Goal: Information Seeking & Learning: Learn about a topic

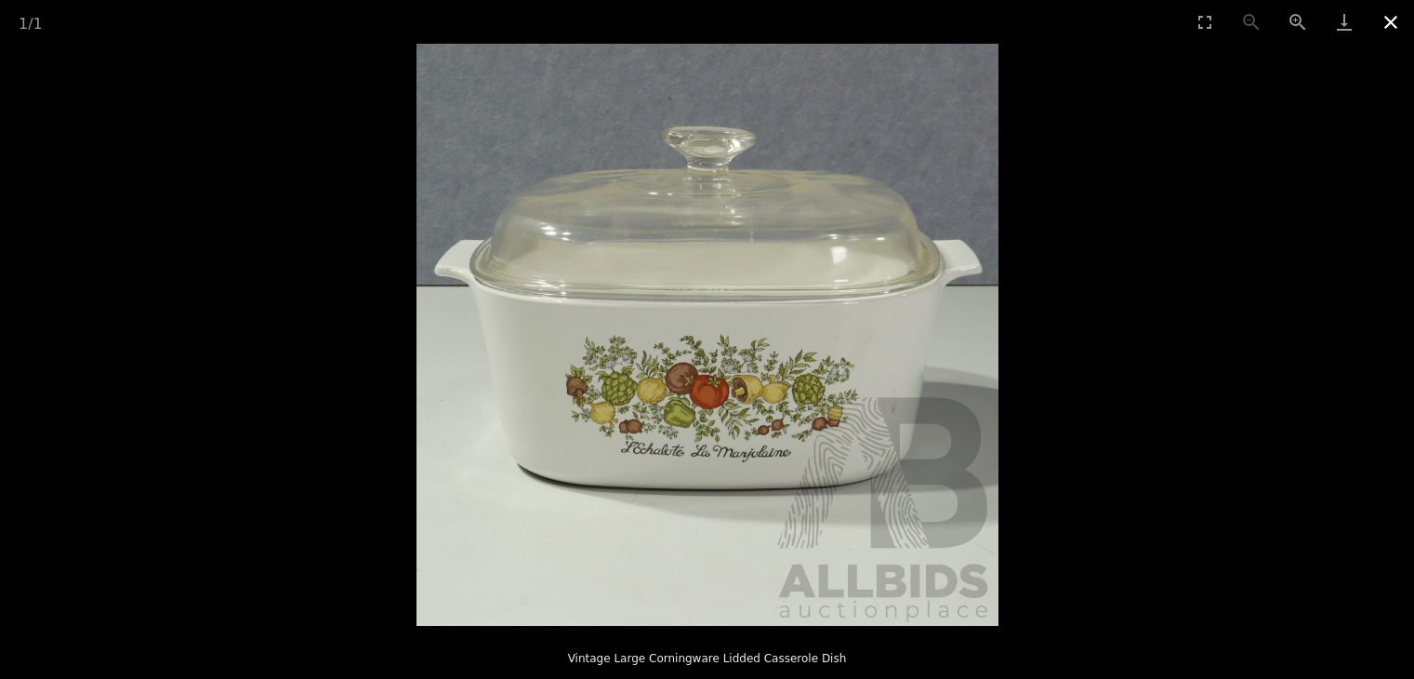
scroll to position [119, 0]
click at [1382, 19] on button "Close gallery" at bounding box center [1391, 22] width 46 height 44
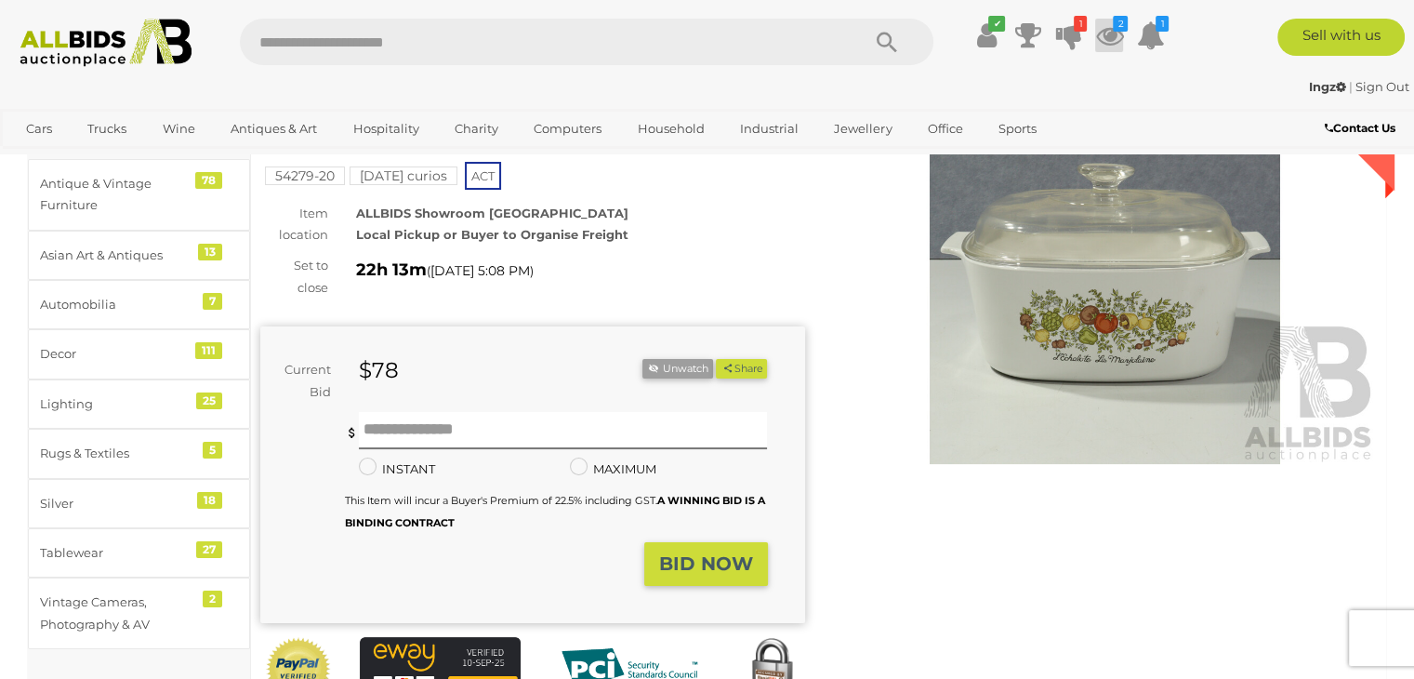
click at [1102, 30] on icon at bounding box center [1109, 35] width 28 height 33
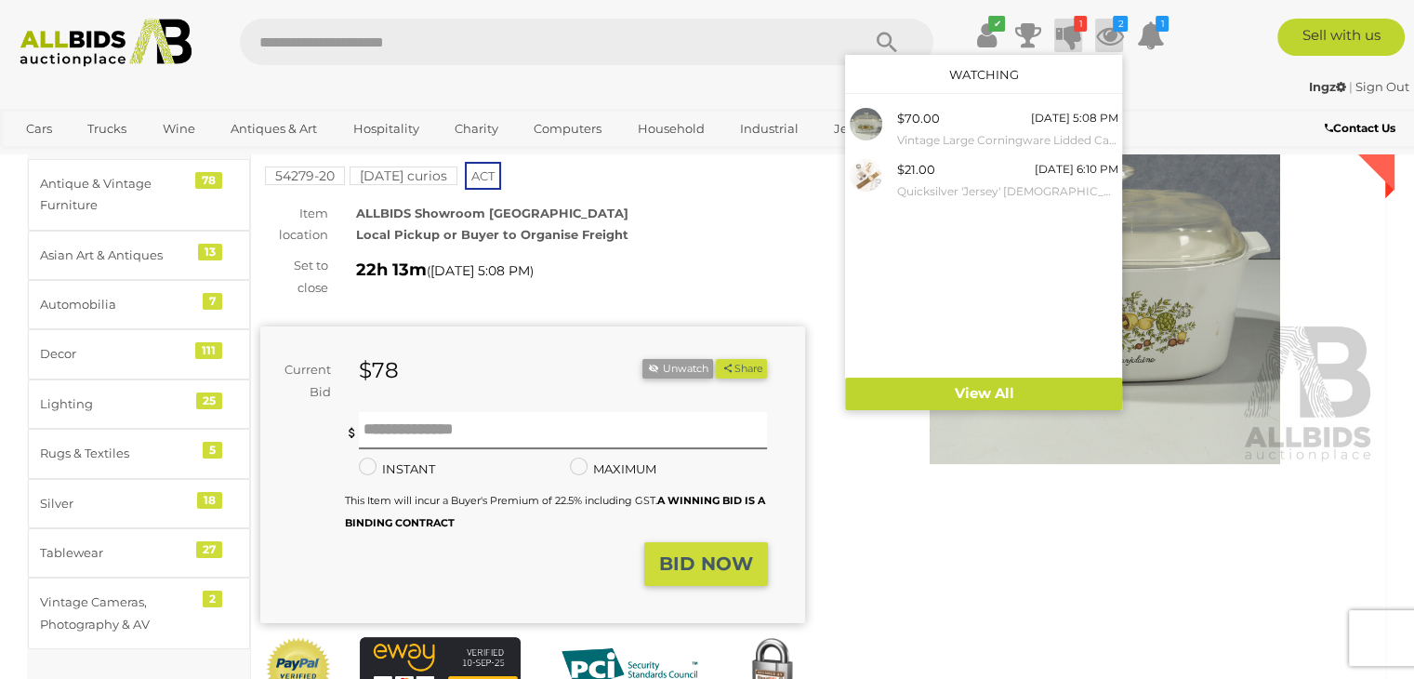
click at [1071, 32] on icon at bounding box center [1068, 35] width 26 height 33
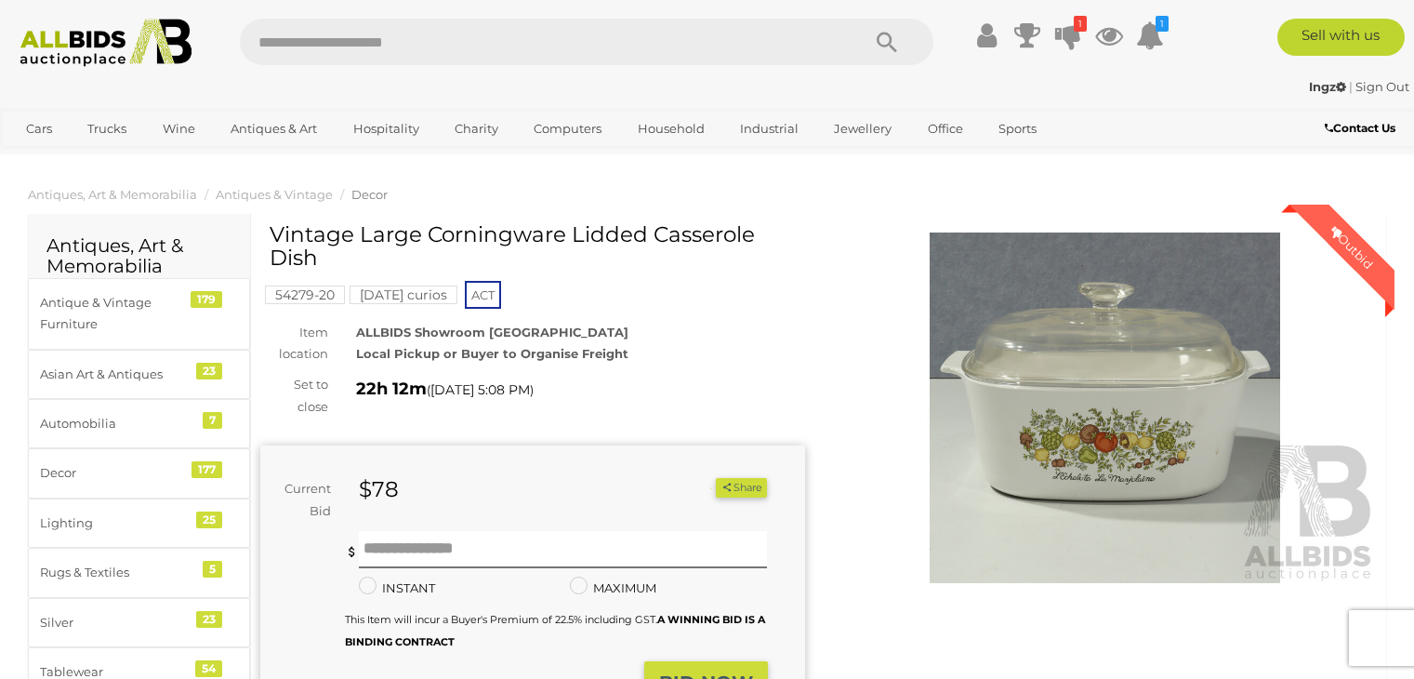
scroll to position [119, 0]
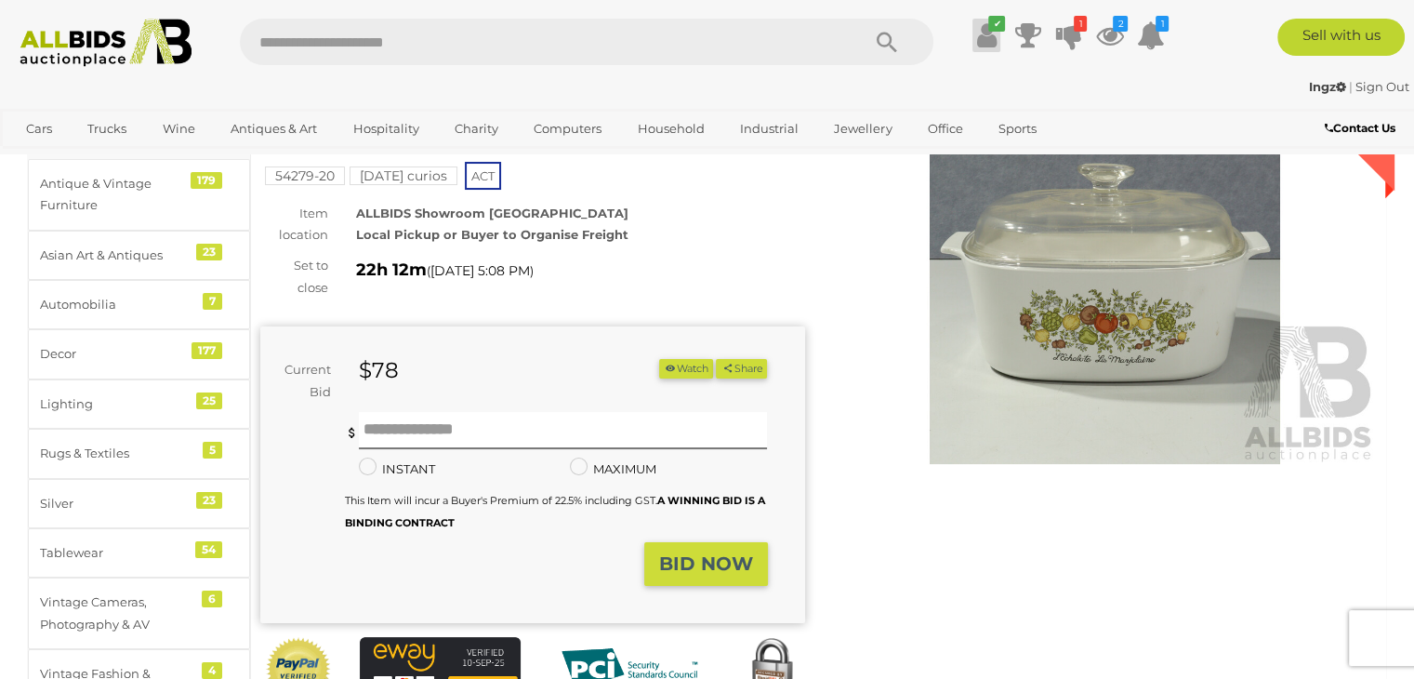
click at [982, 36] on icon at bounding box center [987, 35] width 20 height 33
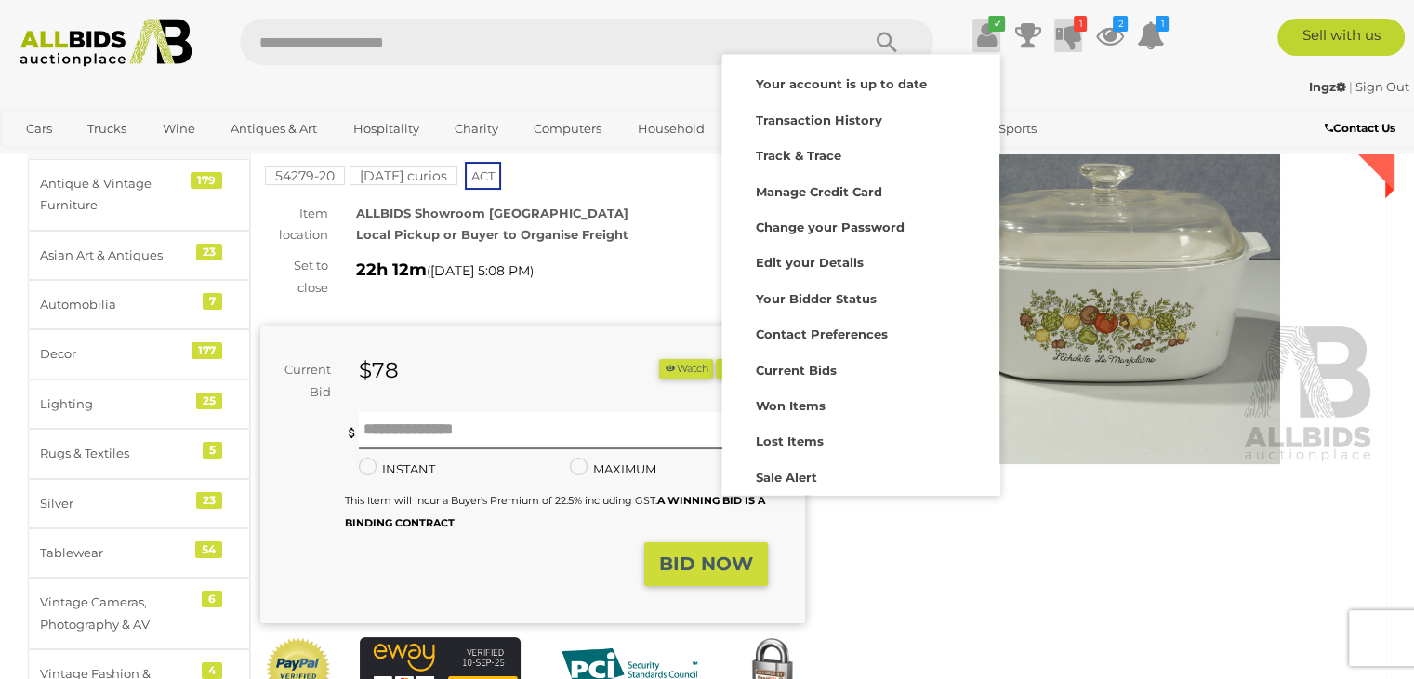
click at [1071, 32] on icon at bounding box center [1068, 35] width 26 height 33
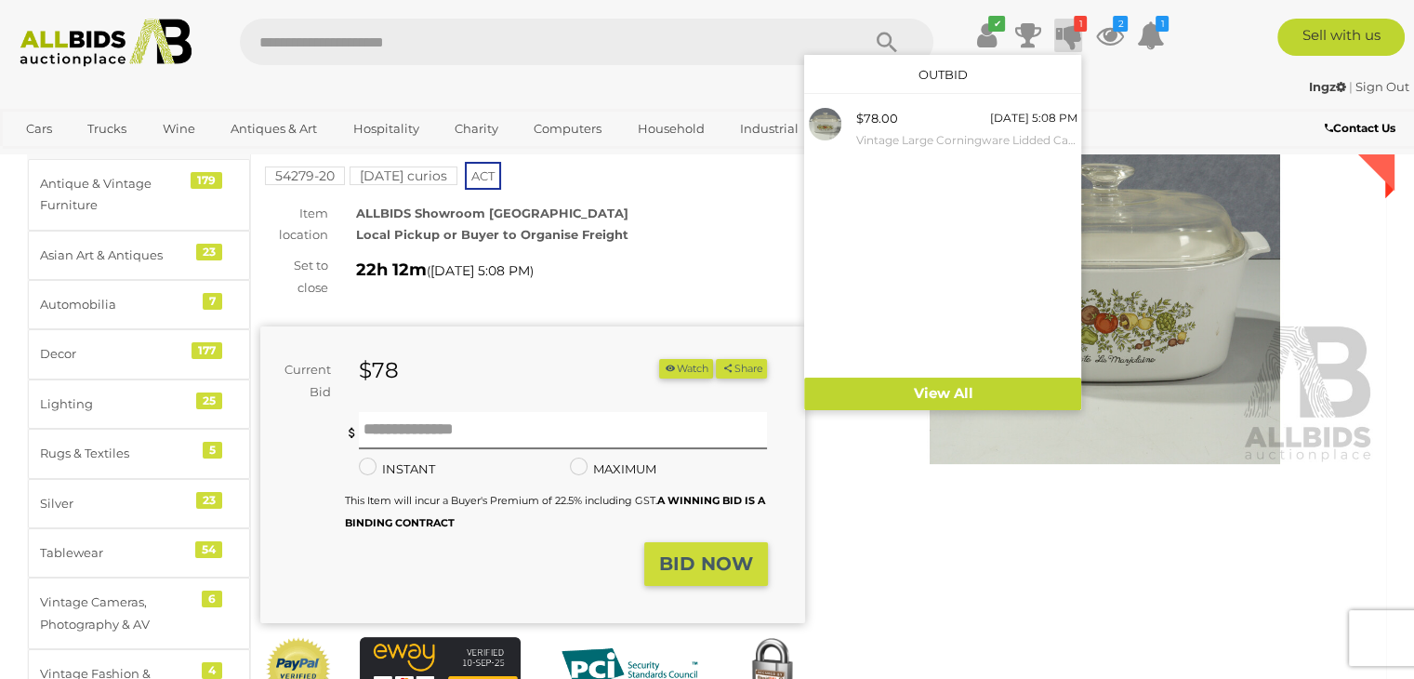
click at [1123, 32] on ul "✔ Your account is up to date Transaction History Current Bids" at bounding box center [1060, 35] width 226 height 33
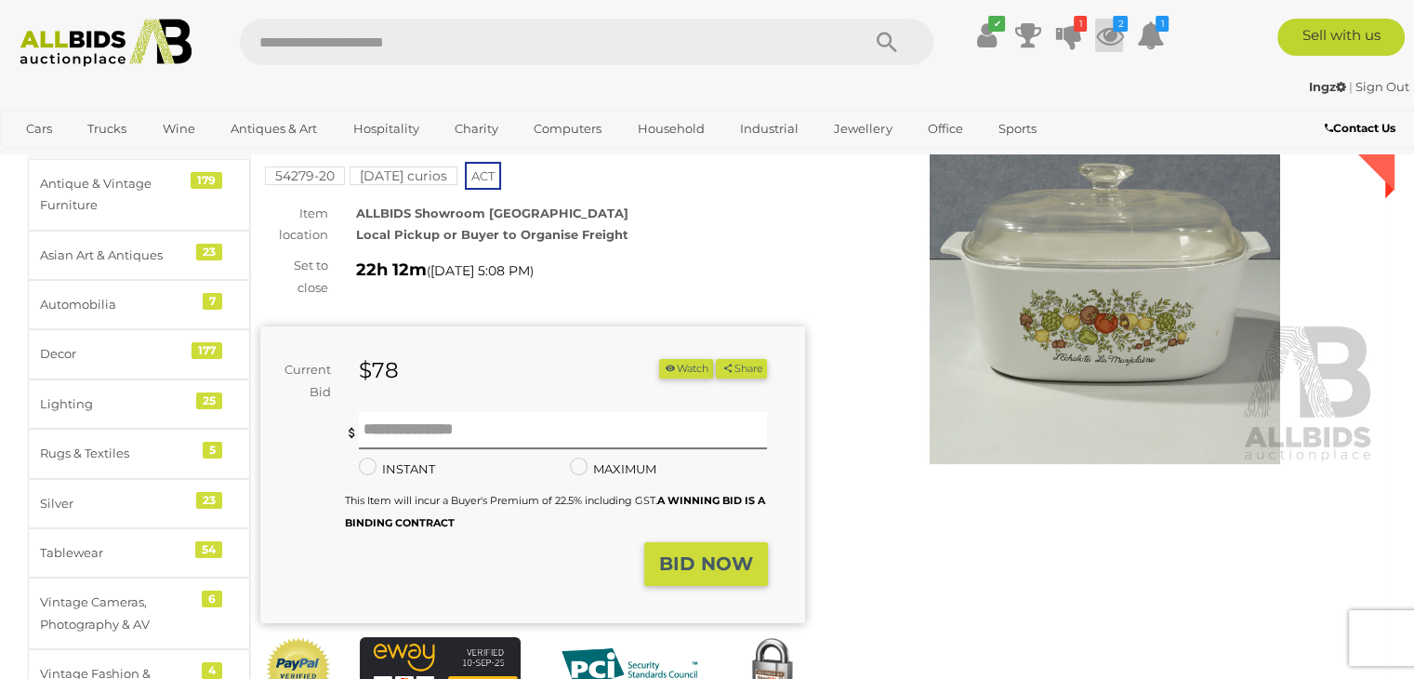
click at [1111, 33] on icon at bounding box center [1109, 35] width 28 height 33
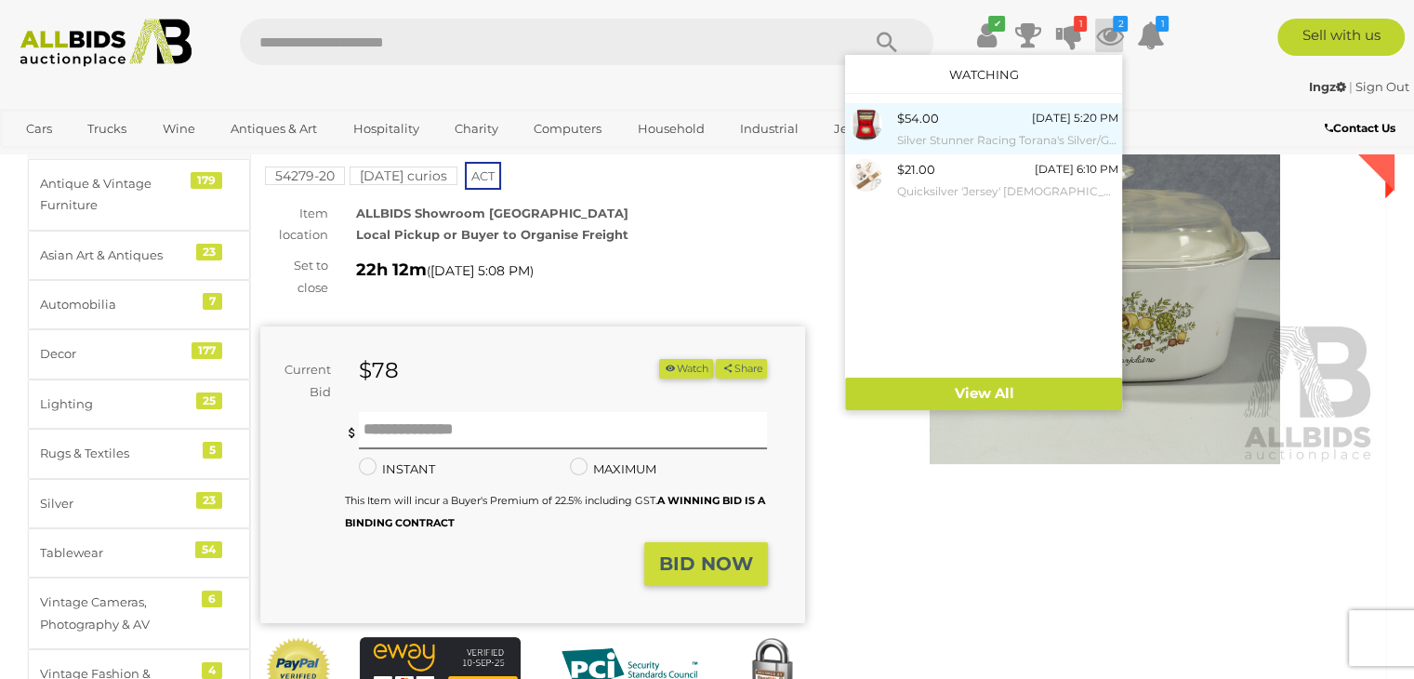
click at [938, 112] on div "$54.00 Today 5:20 PM Silver Stunner Racing Torana's Silver/Gold Plate Collector…" at bounding box center [1006, 129] width 221 height 42
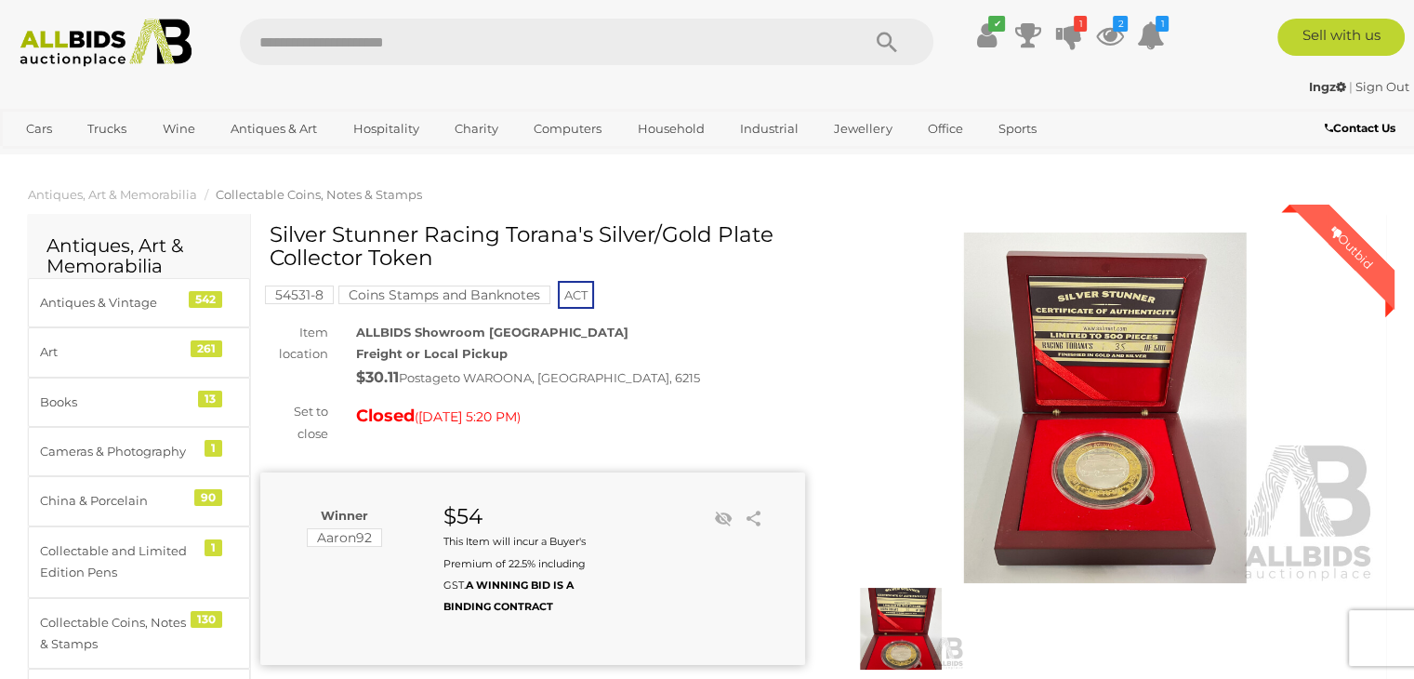
click at [504, 47] on input "text" at bounding box center [541, 42] width 602 height 46
type input "******"
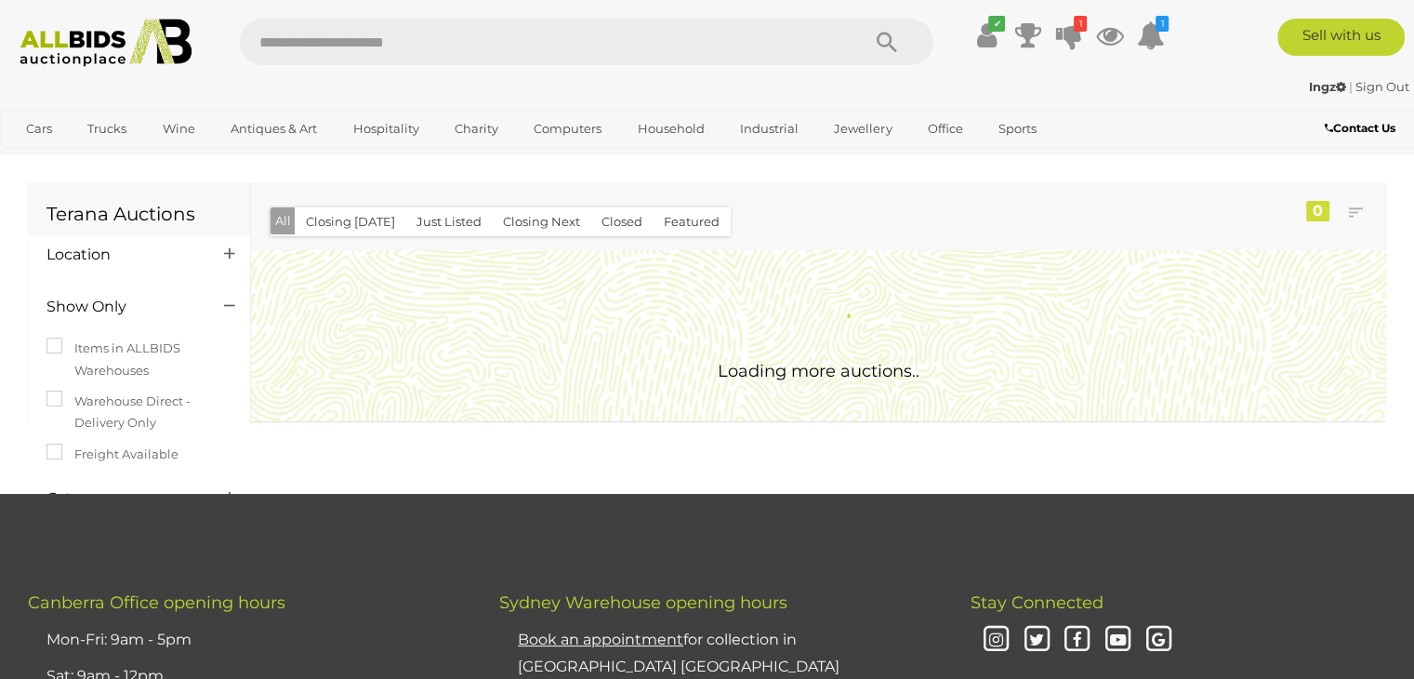
drag, startPoint x: 0, startPoint y: 0, endPoint x: 504, endPoint y: 47, distance: 506.1
click at [504, 47] on input "text" at bounding box center [541, 42] width 602 height 46
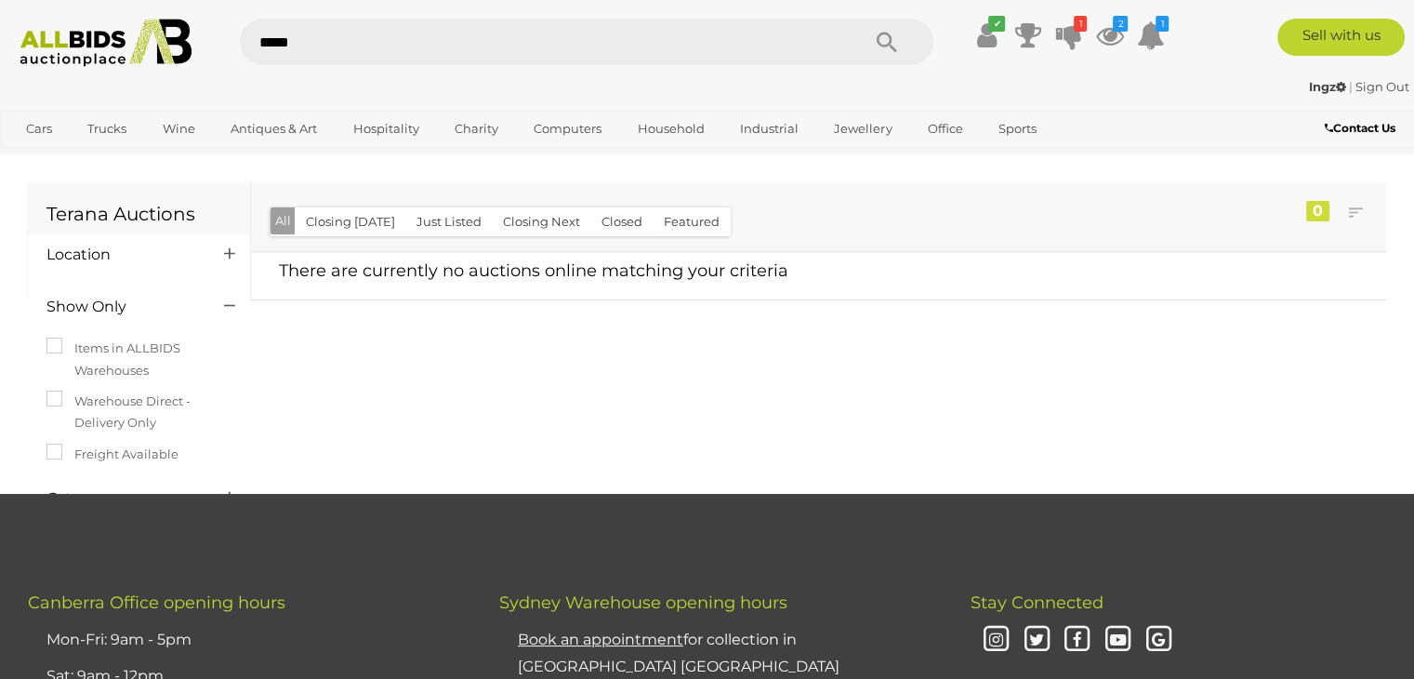
type input "******"
click at [52, 41] on img at bounding box center [106, 43] width 192 height 48
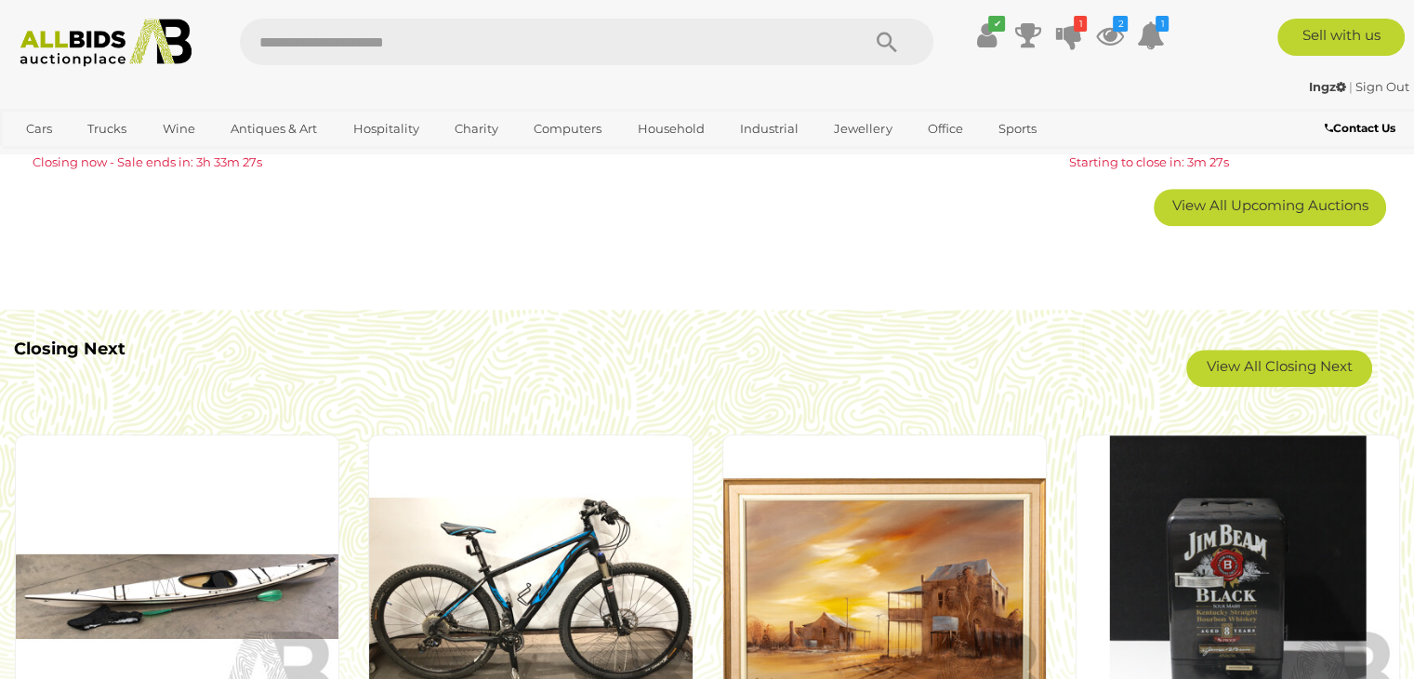
scroll to position [1561, 0]
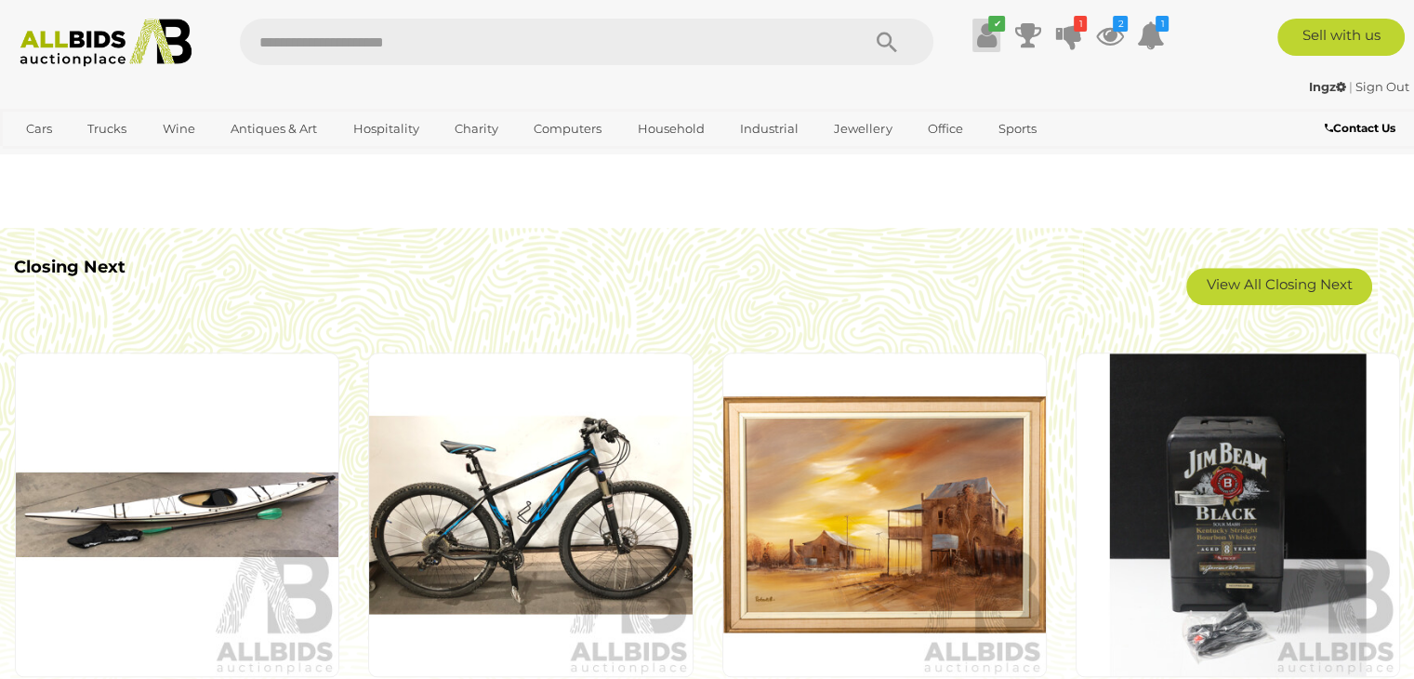
click at [972, 33] on link "✔" at bounding box center [986, 35] width 28 height 33
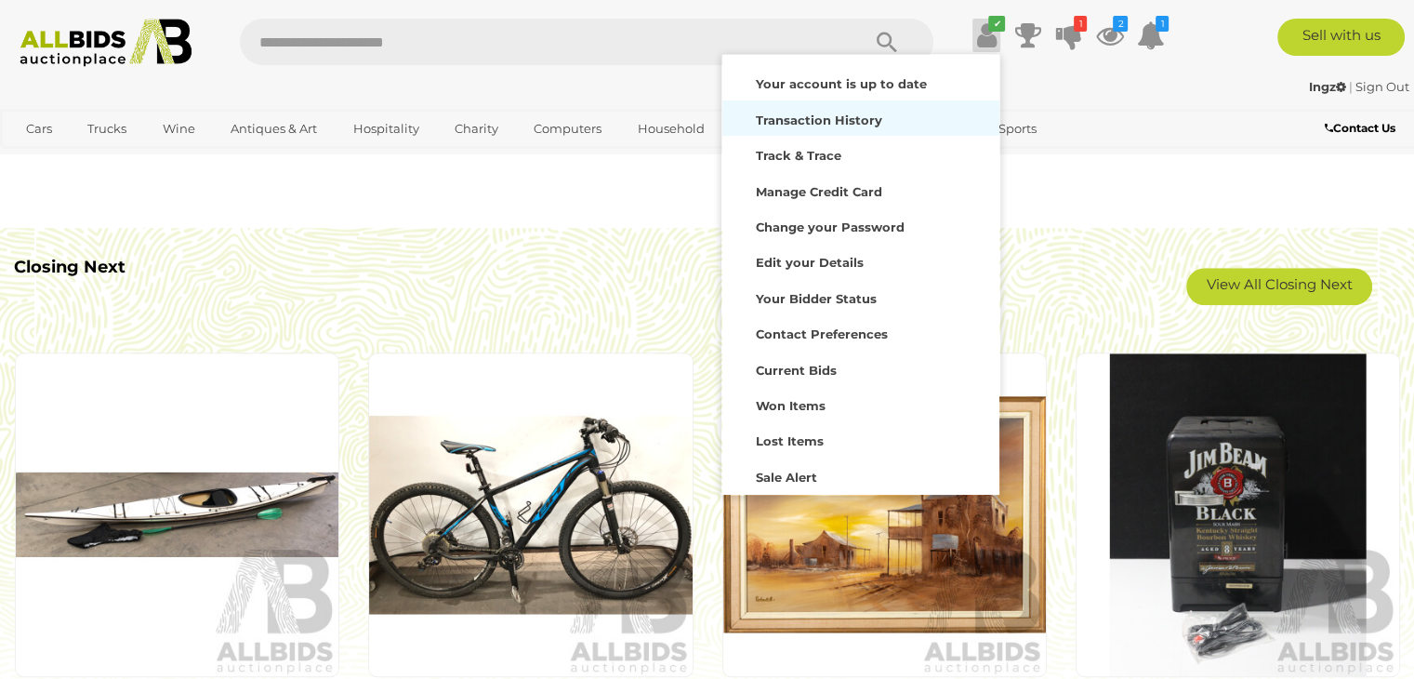
click at [825, 120] on strong "Transaction History" at bounding box center [818, 119] width 126 height 15
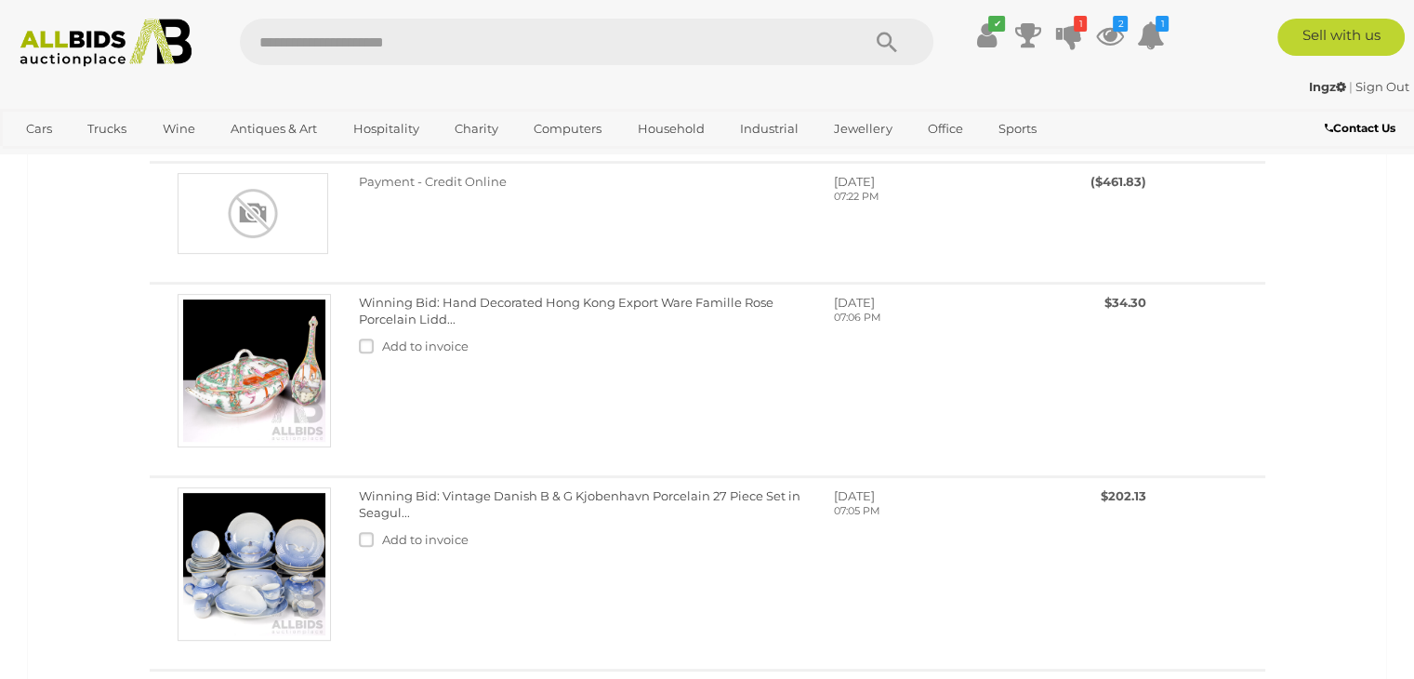
scroll to position [621, 0]
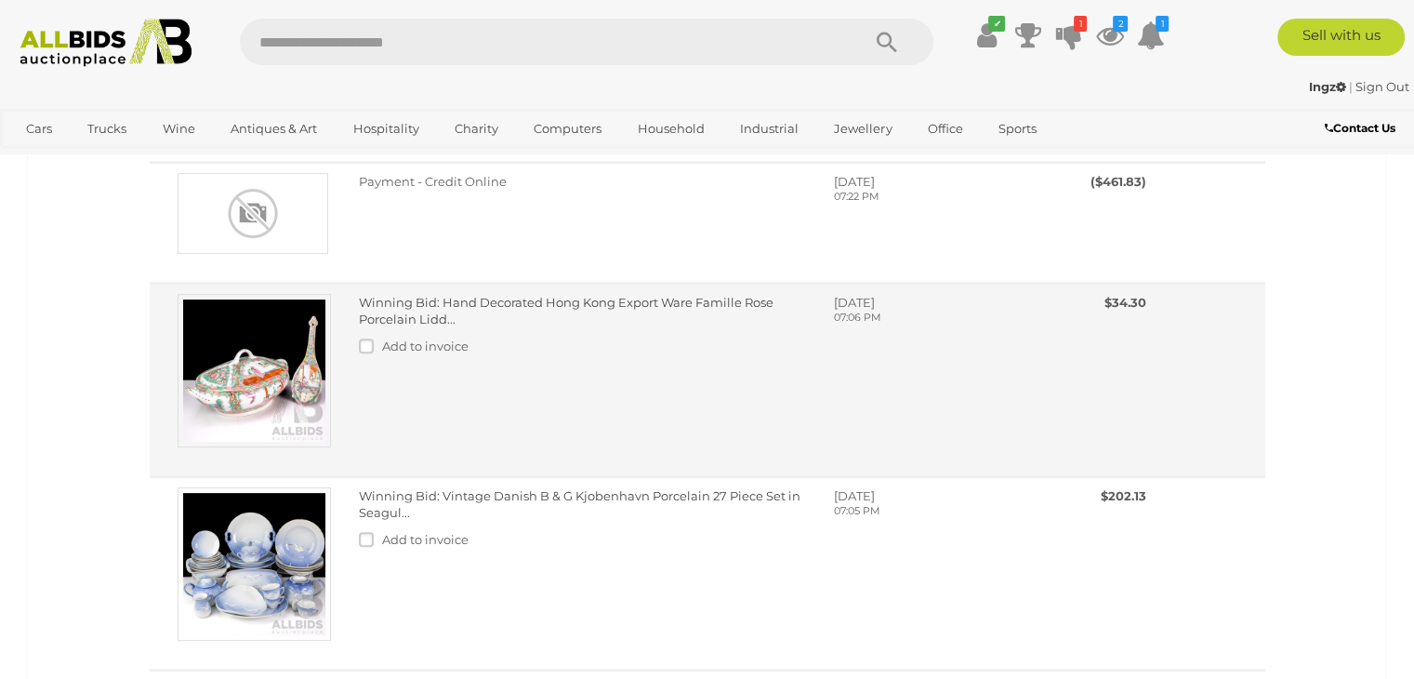
click at [509, 298] on link "Winning Bid: Hand Decorated Hong Kong Export Ware Famille Rose Porcelain Lidd..." at bounding box center [566, 311] width 415 height 33
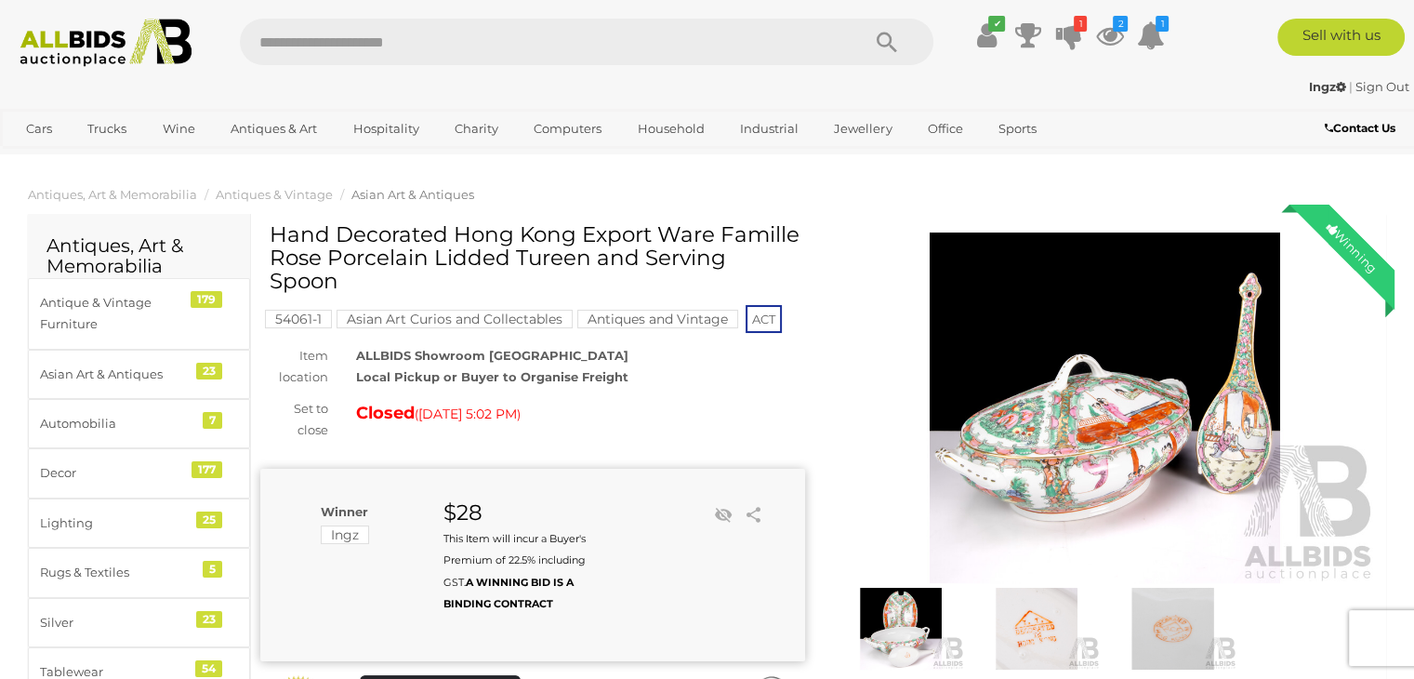
click at [1107, 450] on img at bounding box center [1105, 407] width 545 height 351
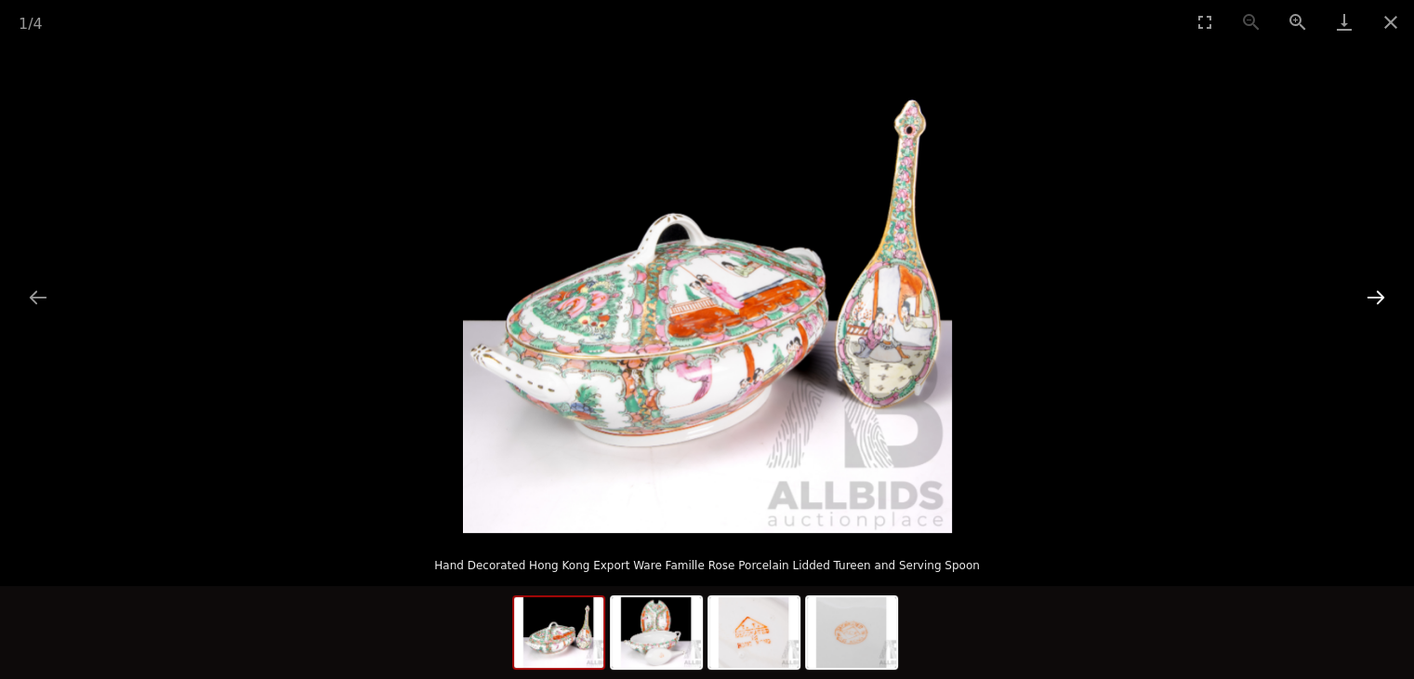
click at [1372, 295] on button "Next slide" at bounding box center [1375, 297] width 39 height 36
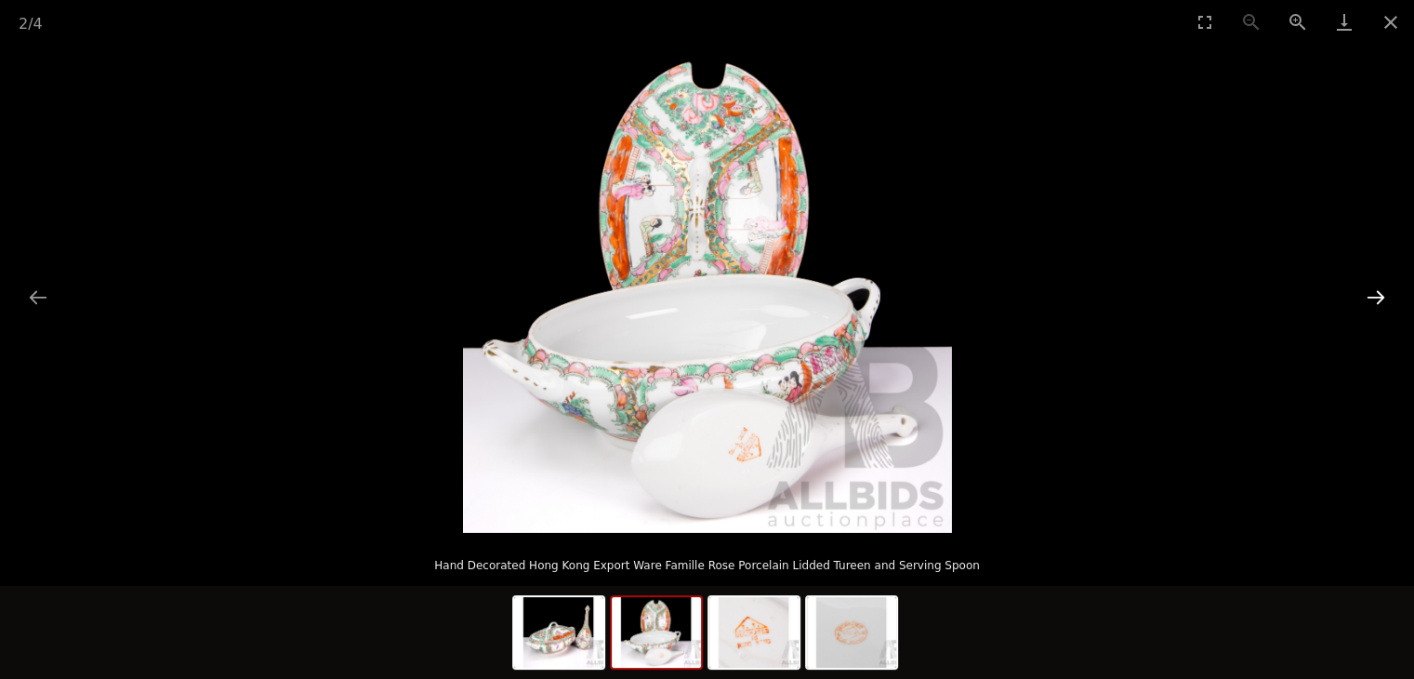
click at [1372, 295] on button "Next slide" at bounding box center [1375, 297] width 39 height 36
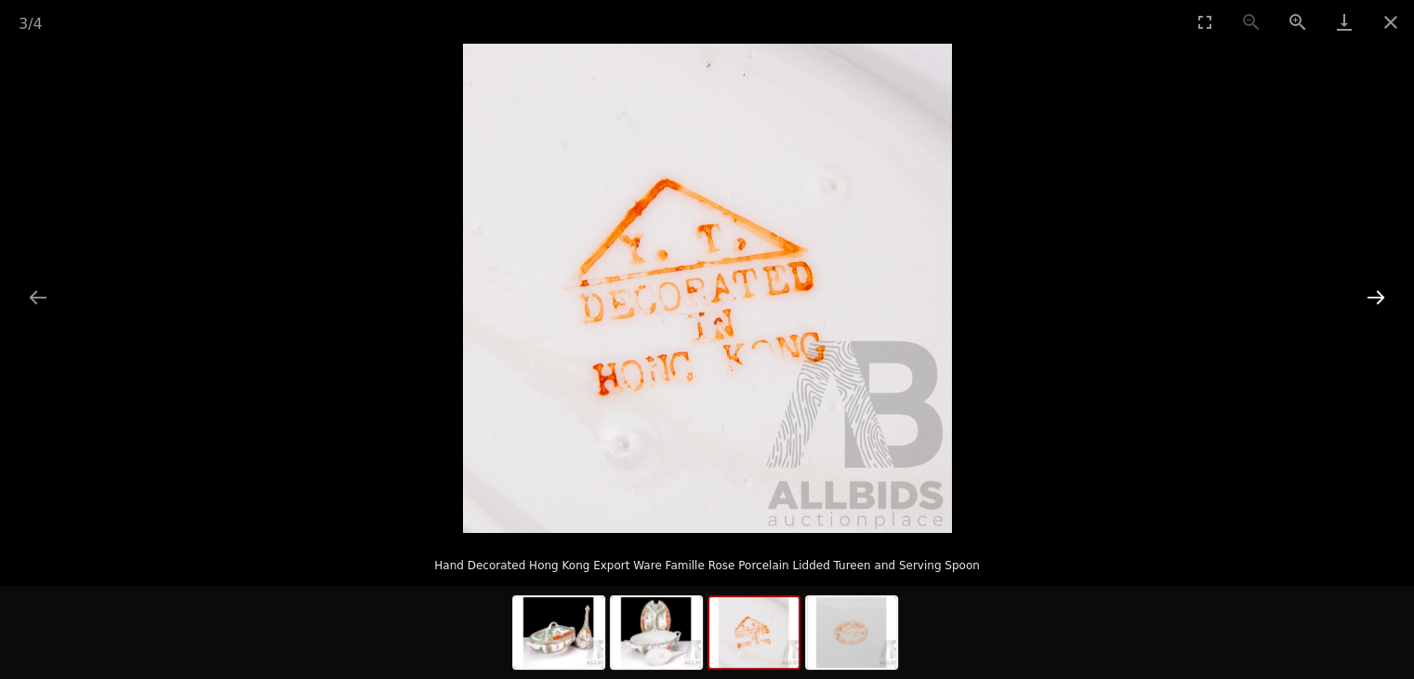
click at [1372, 295] on button "Next slide" at bounding box center [1375, 297] width 39 height 36
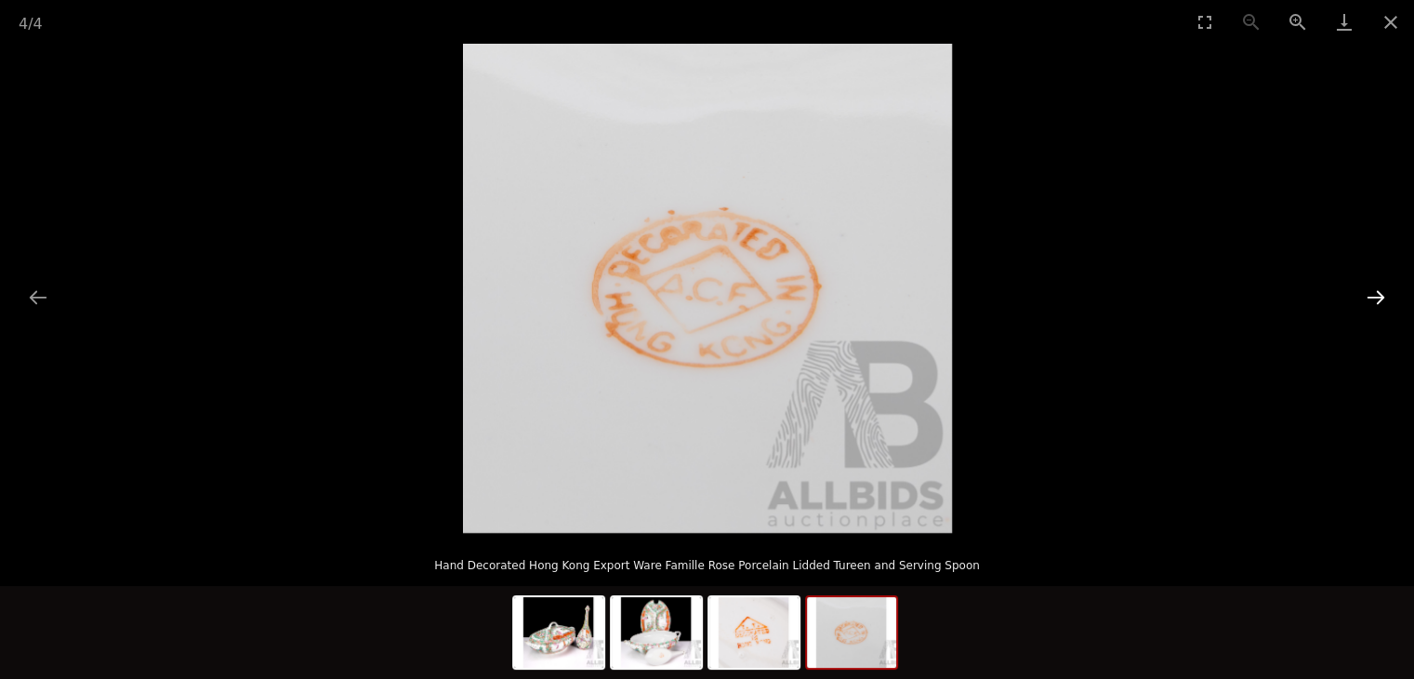
click at [1372, 295] on button "Next slide" at bounding box center [1375, 297] width 39 height 36
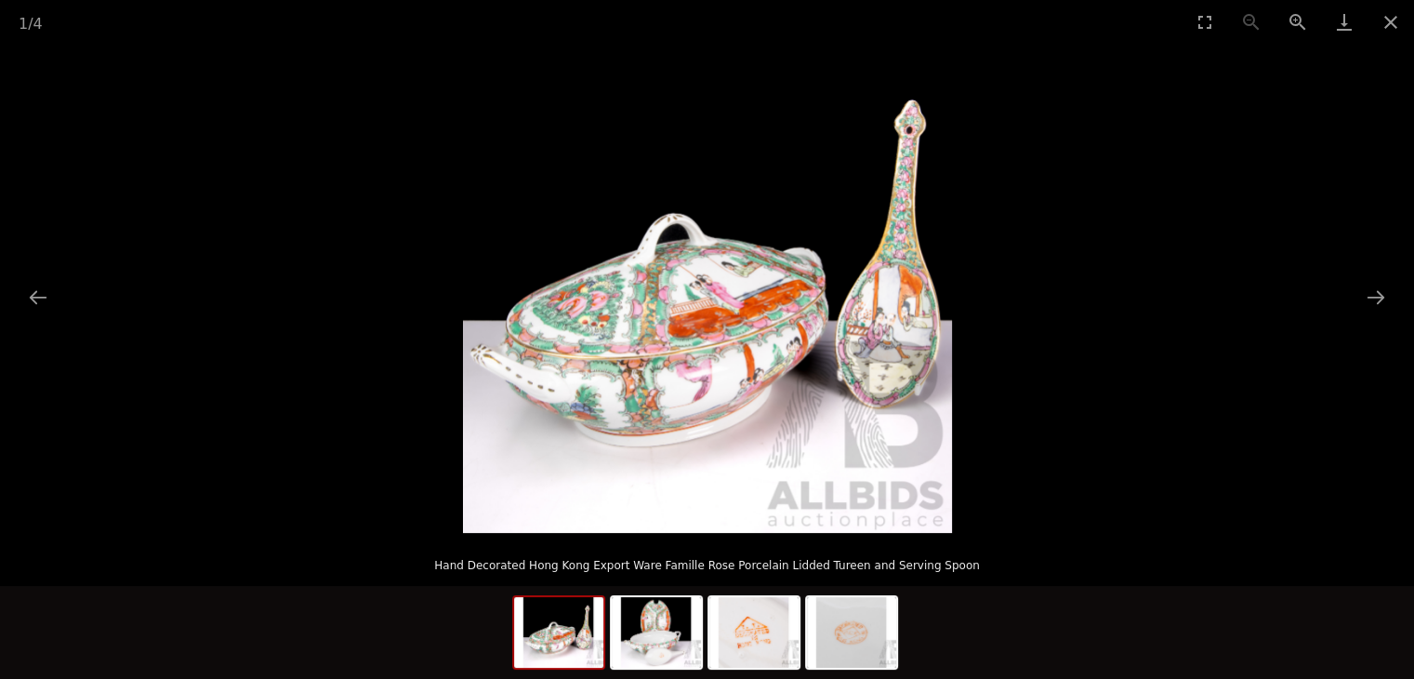
scroll to position [7, 0]
click at [1385, 20] on button "Close gallery" at bounding box center [1391, 22] width 46 height 44
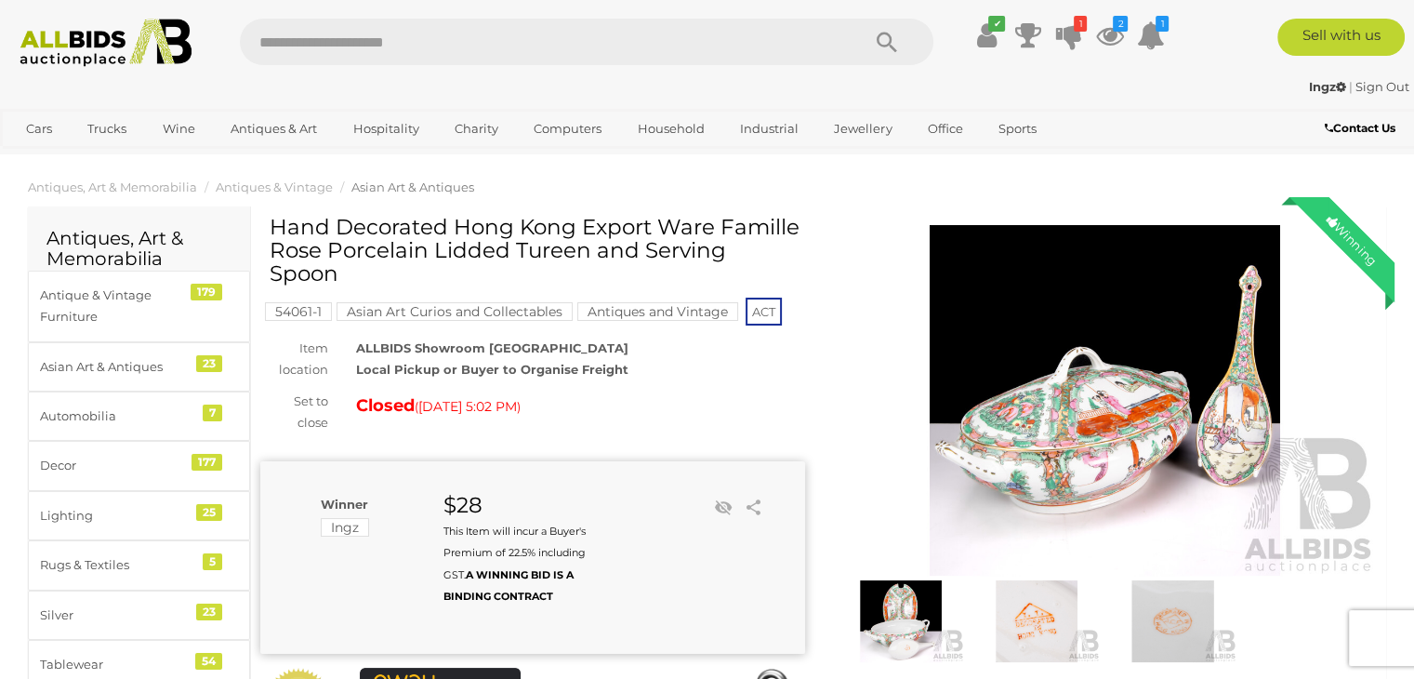
scroll to position [0, 0]
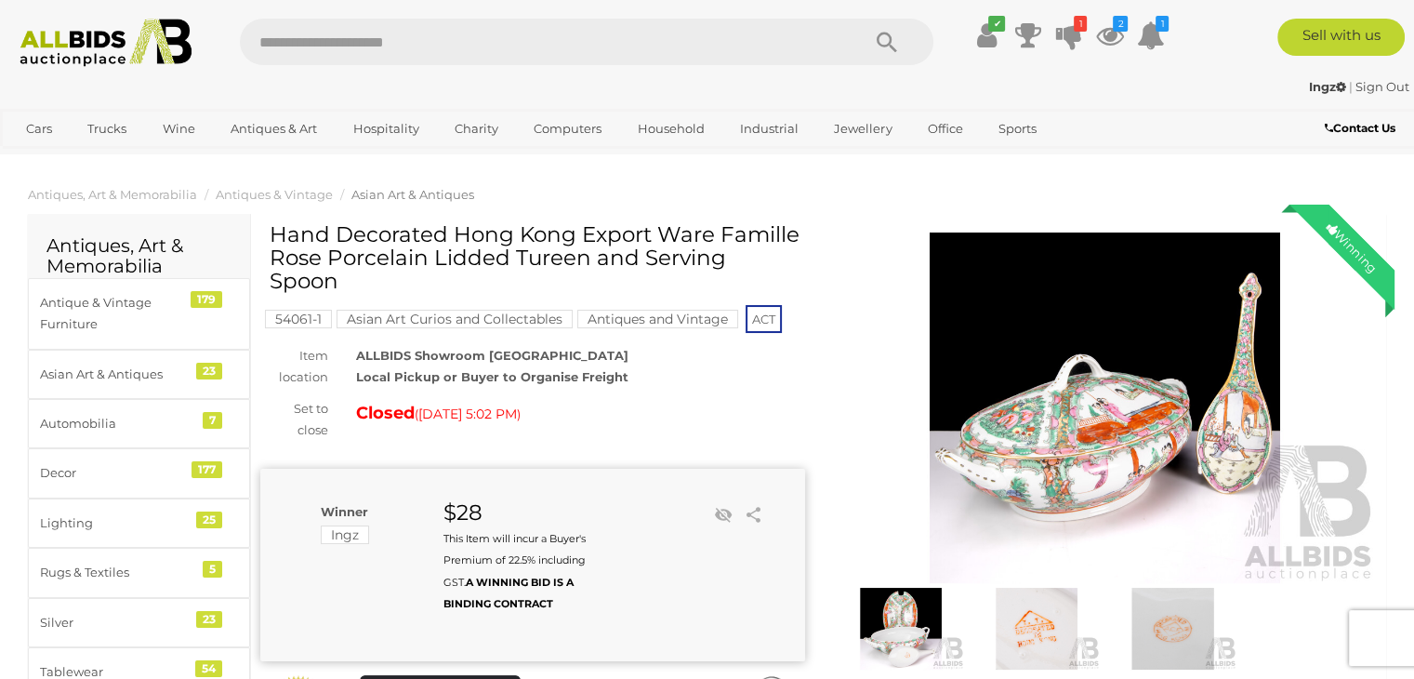
drag, startPoint x: 721, startPoint y: 231, endPoint x: 423, endPoint y: 253, distance: 299.2
click at [423, 253] on h1 "Hand Decorated Hong Kong Export Ware Famille Rose Porcelain Lidded Tureen and S…" at bounding box center [535, 258] width 531 height 71
copy h1 "Famille Rose Porcelain"
click at [1023, 636] on img at bounding box center [1036, 629] width 126 height 82
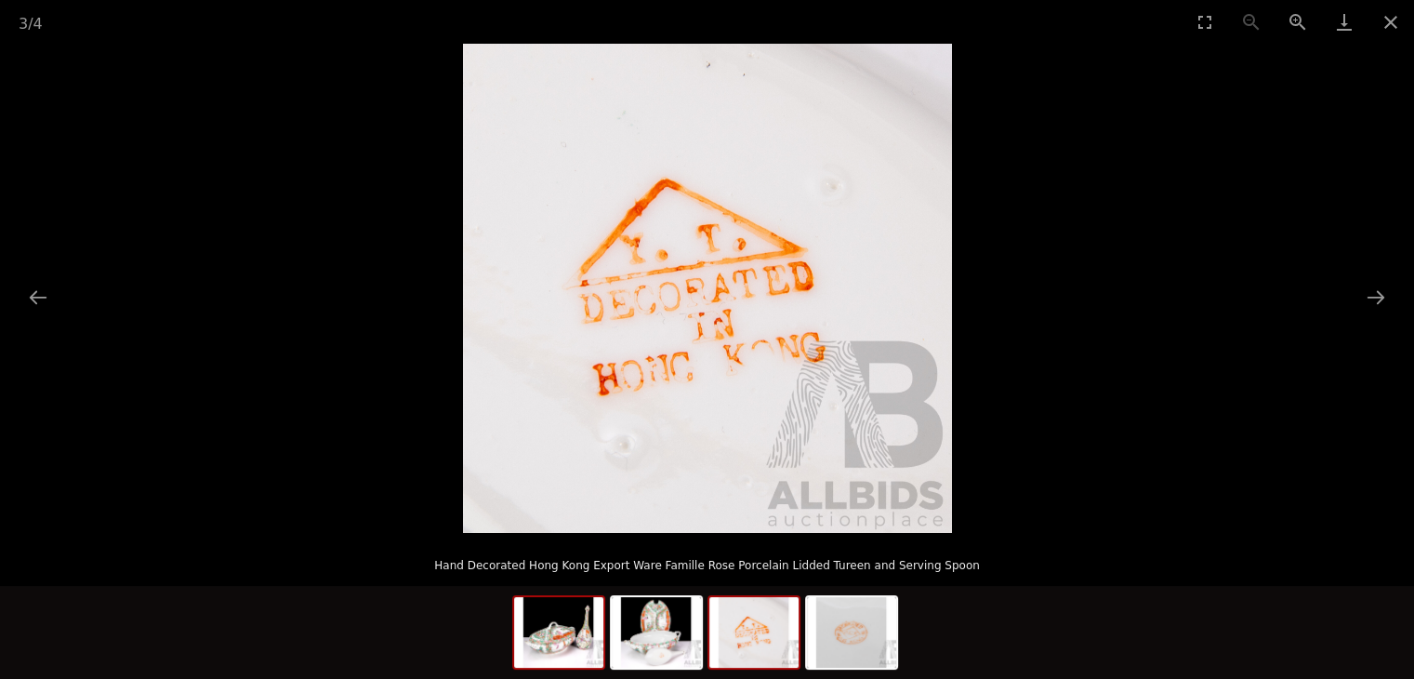
click at [561, 633] on img at bounding box center [558, 632] width 89 height 71
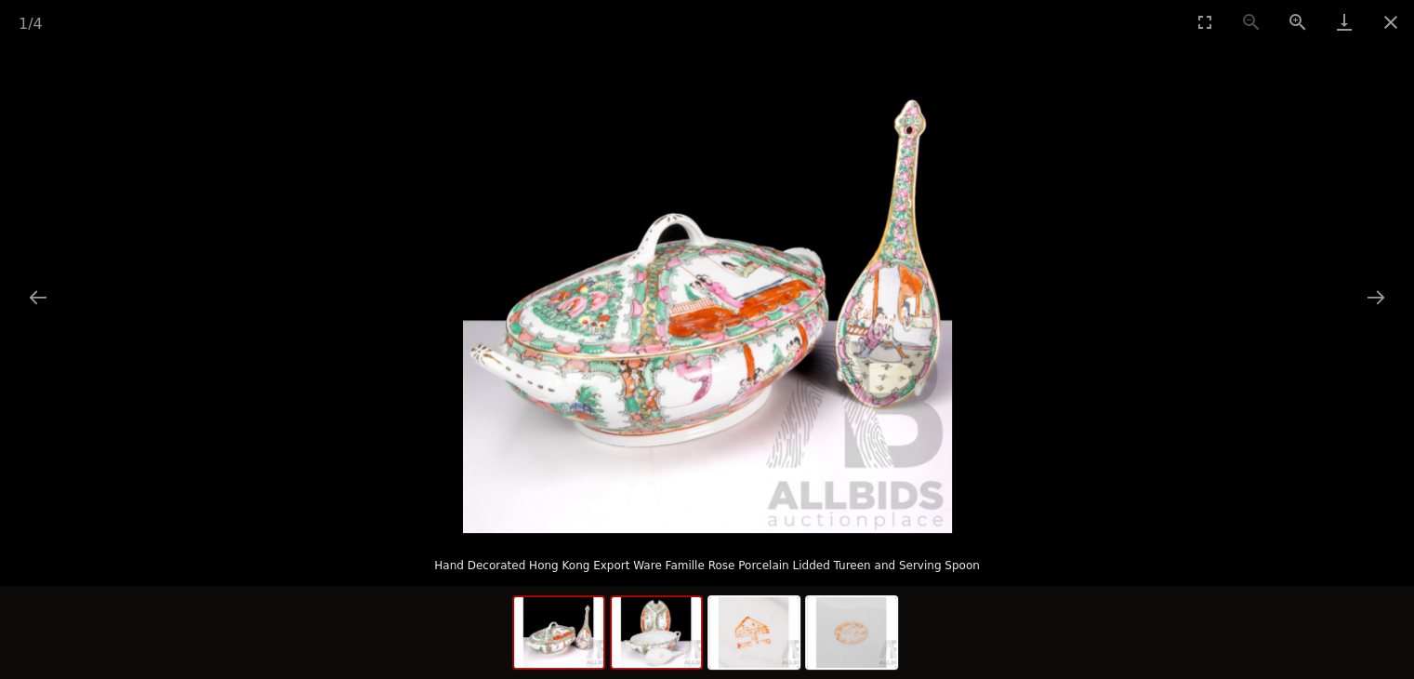
click at [640, 629] on img at bounding box center [656, 632] width 89 height 71
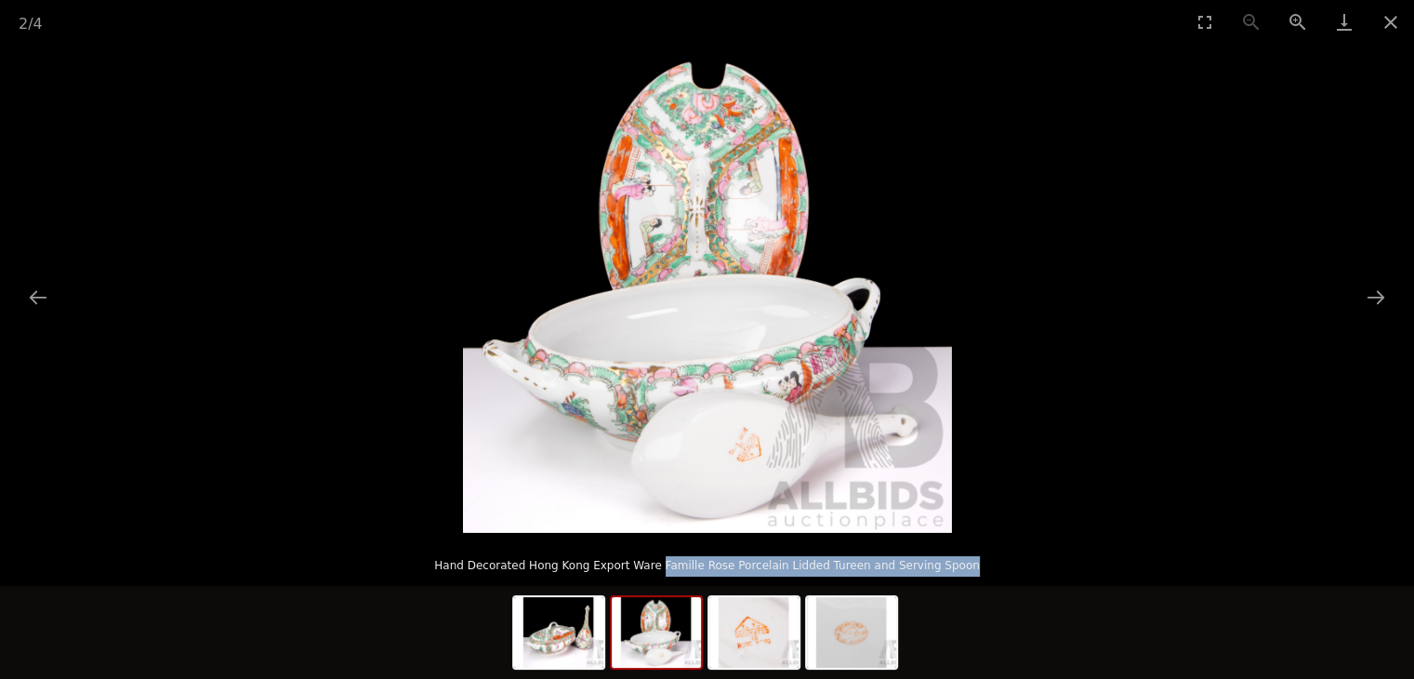
drag, startPoint x: 671, startPoint y: 563, endPoint x: 946, endPoint y: 549, distance: 274.6
click at [946, 549] on p "Hand Decorated Hong Kong Export Ware Famille Rose Porcelain Lidded Tureen and S…" at bounding box center [707, 562] width 1340 height 30
copy p "Famille Rose Porcelain Lidded Tureen and Serving Spoon"
